Goal: Navigation & Orientation: Find specific page/section

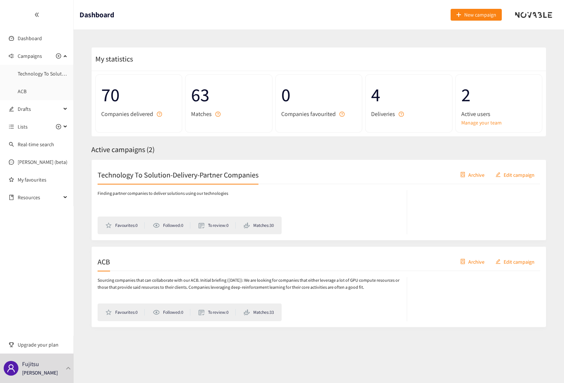
click at [320, 156] on div "My statistics 70 Companies delivered 63 Matches 0 Companies favourited 4 Delive…" at bounding box center [318, 194] width 472 height 312
click at [45, 72] on link "Technology To Solution-Delivery-Partner Companies" at bounding box center [74, 73] width 113 height 7
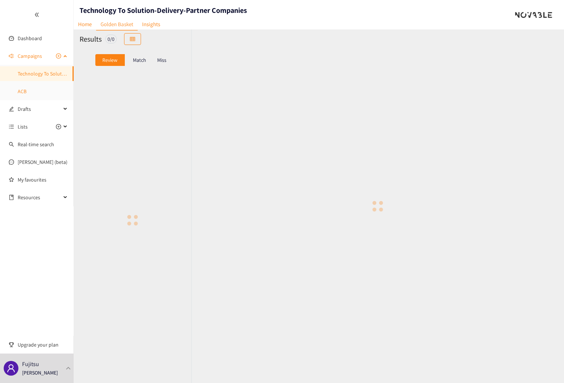
click at [26, 88] on link "ACB" at bounding box center [22, 91] width 9 height 7
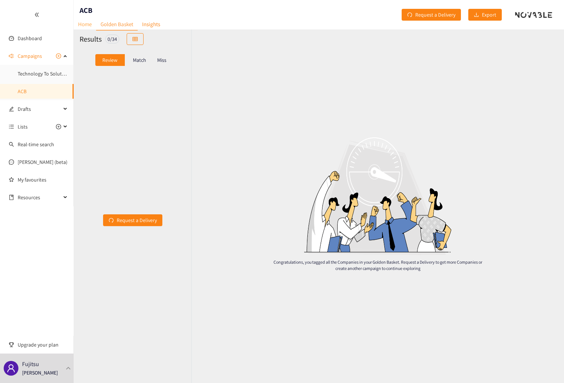
click at [83, 25] on link "Home" at bounding box center [85, 23] width 22 height 11
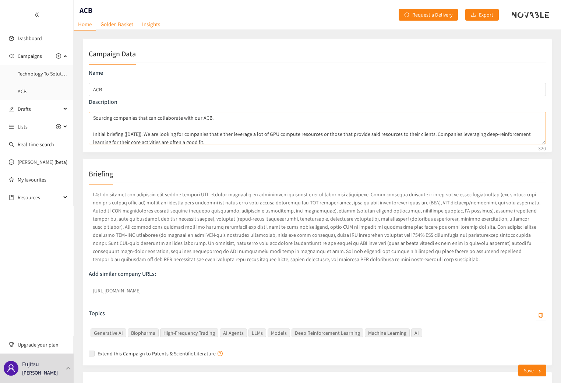
scroll to position [3, 0]
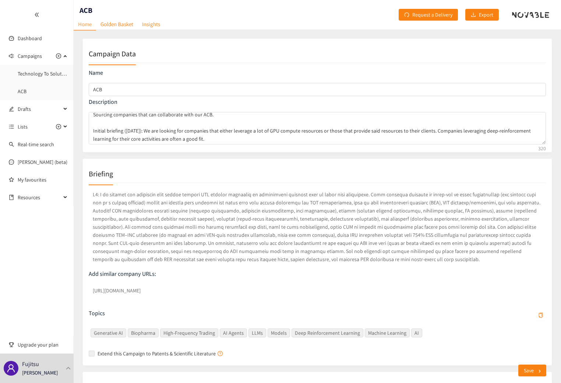
drag, startPoint x: 293, startPoint y: 184, endPoint x: 266, endPoint y: 160, distance: 36.0
click at [293, 184] on div "Add similar company URLs: [URL][DOMAIN_NAME] Topics Generative AI Biopharma Hig…" at bounding box center [317, 271] width 457 height 176
click at [119, 24] on link "Golden Basket" at bounding box center [117, 23] width 42 height 11
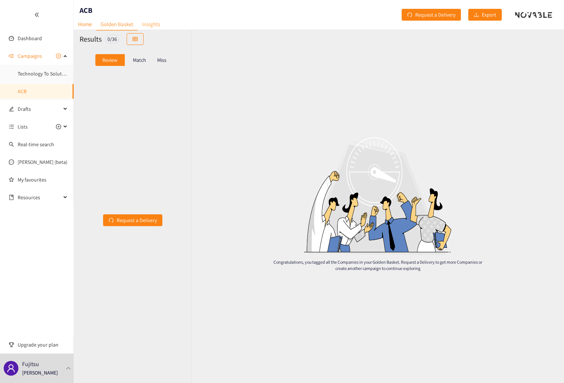
click at [154, 23] on link "Insights" at bounding box center [151, 23] width 27 height 11
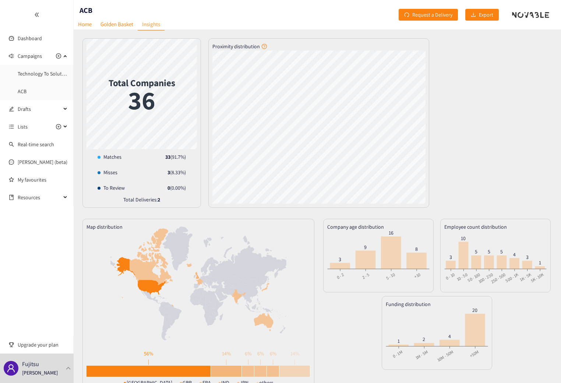
scroll to position [16, 0]
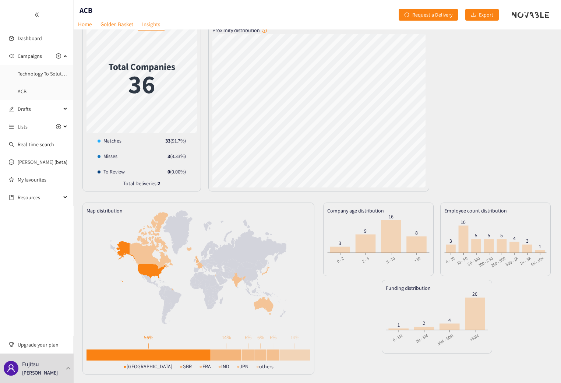
click at [337, 346] on div "Funding distribution 0 - 1M 1M - 5M 10M - 50M +50M 0 - 1M 1M - 5M 10M - 50M +50…" at bounding box center [437, 317] width 230 height 74
click at [345, 324] on div "Funding distribution 0 - 1M 1M - 5M 10M - 50M +50M 0 - 1M 1M - 5M 10M - 50M +50…" at bounding box center [437, 317] width 230 height 74
click at [31, 41] on link "Dashboard" at bounding box center [30, 38] width 24 height 7
